Goal: Task Accomplishment & Management: Manage account settings

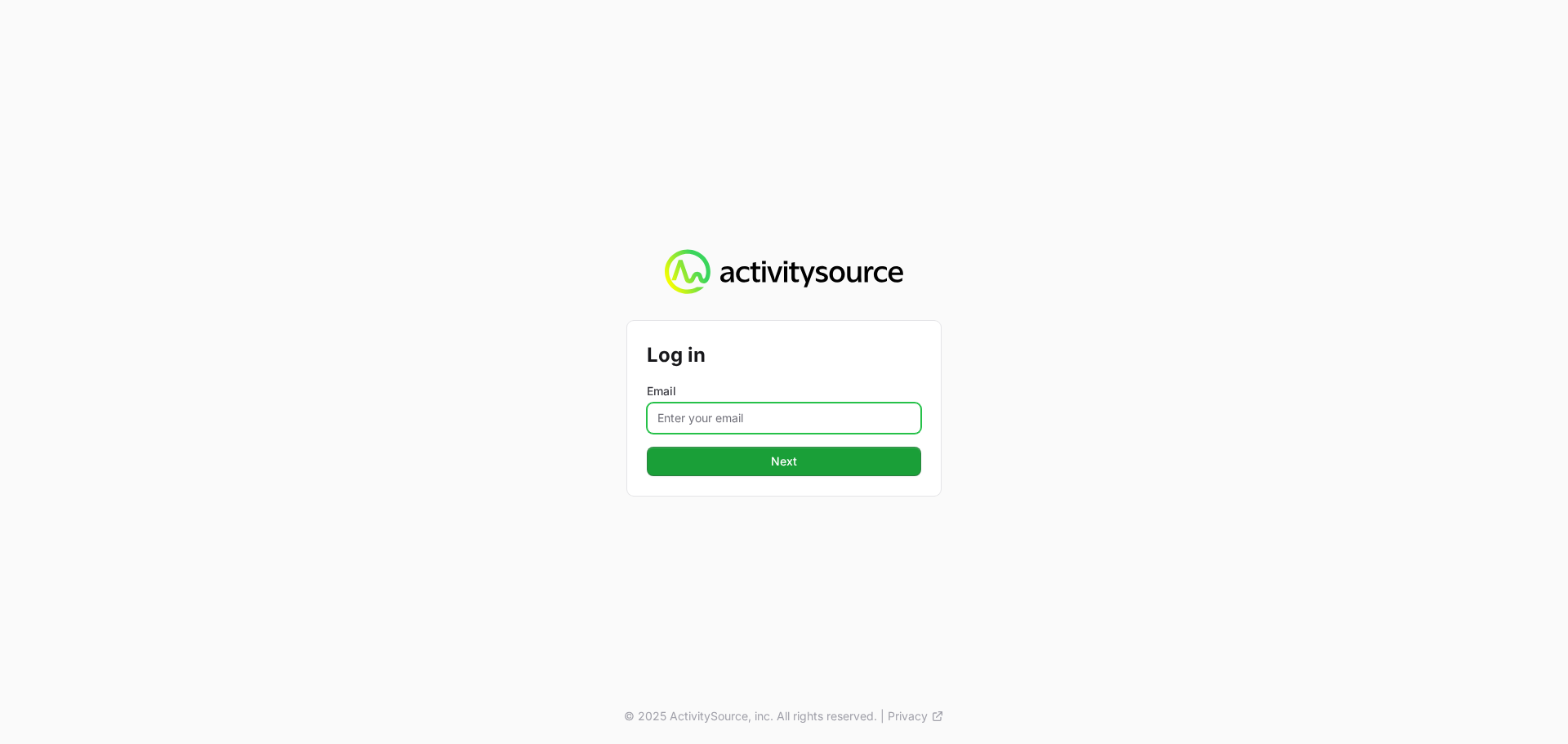
click at [787, 418] on input "Email" at bounding box center [784, 418] width 275 height 31
type input "[PERSON_NAME][EMAIL_ADDRESS][DOMAIN_NAME]"
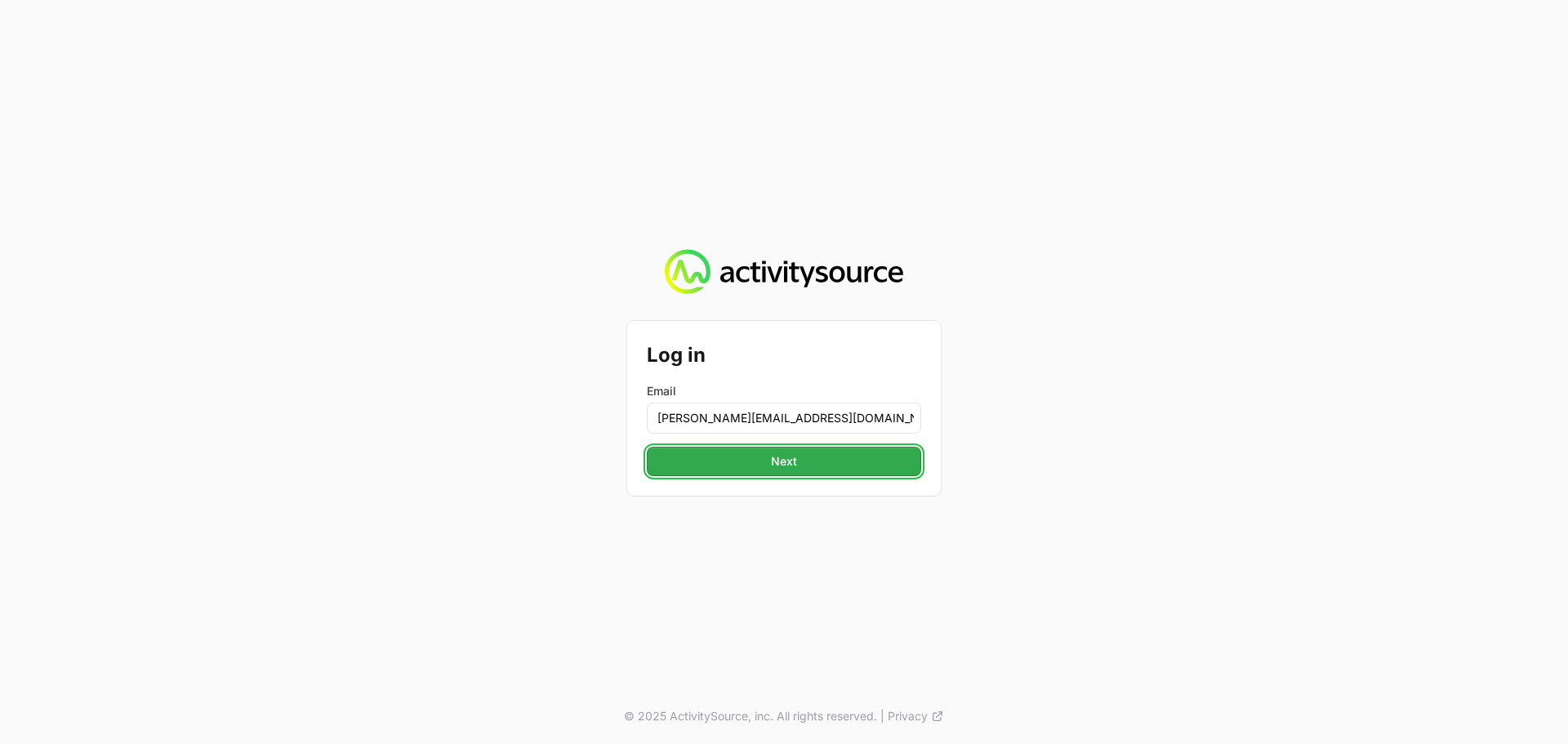
click at [822, 464] on button "Next" at bounding box center [784, 461] width 275 height 29
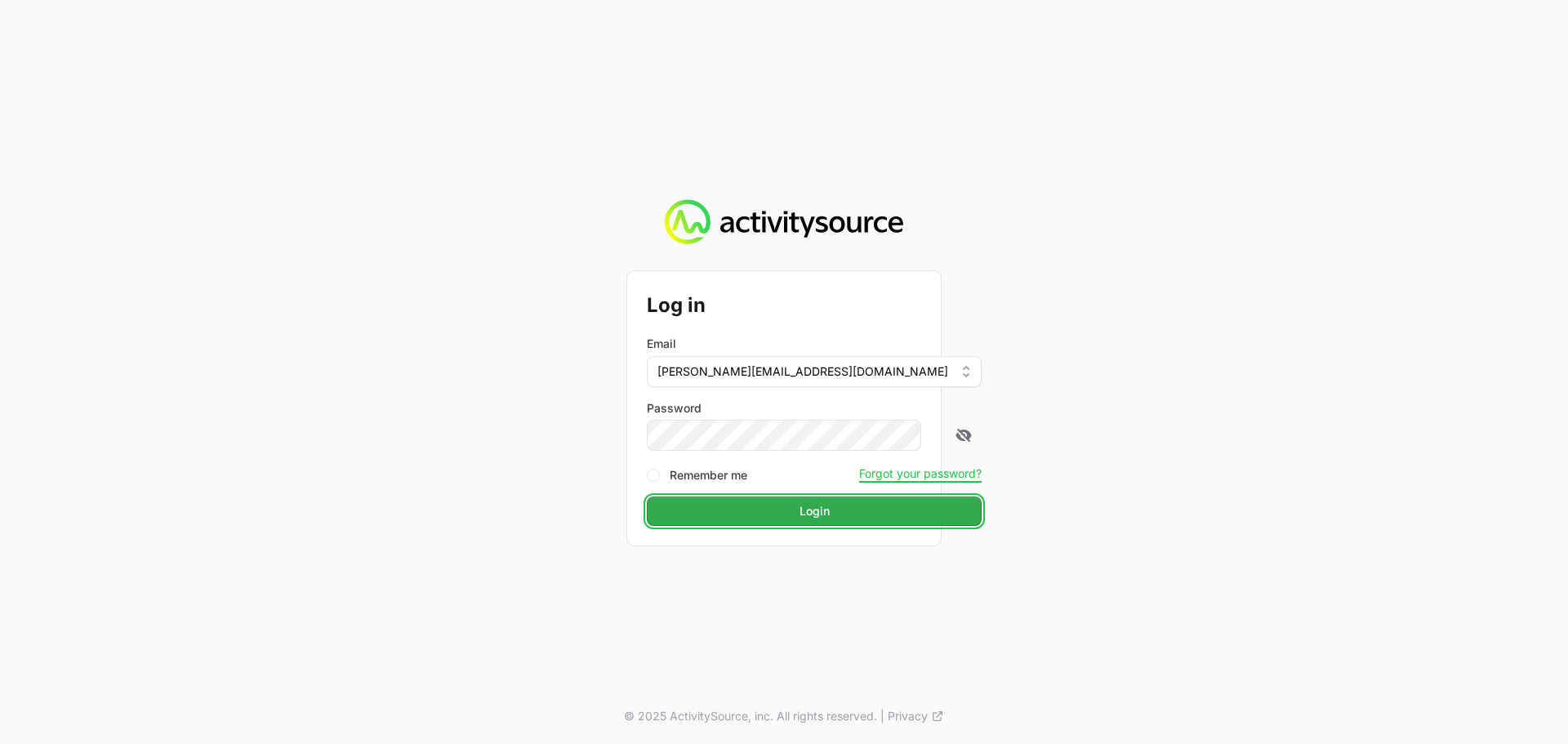
click at [799, 508] on span "Login" at bounding box center [814, 511] width 30 height 20
